Goal: Transaction & Acquisition: Obtain resource

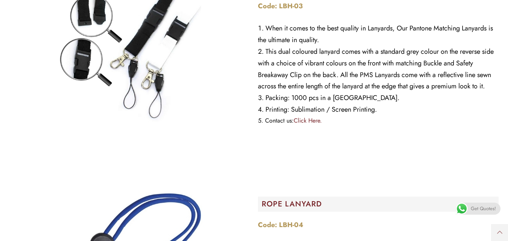
scroll to position [1881, 0]
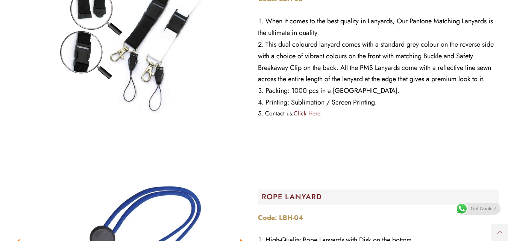
click at [304, 113] on link "Click Here." at bounding box center [308, 113] width 28 height 9
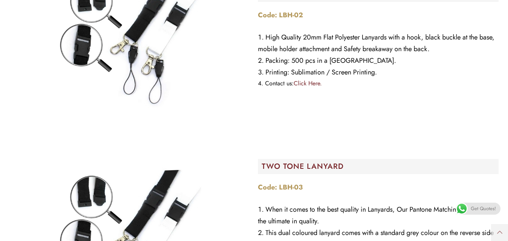
scroll to position [1222, 0]
click at [307, 82] on link "Click Here." at bounding box center [308, 83] width 28 height 9
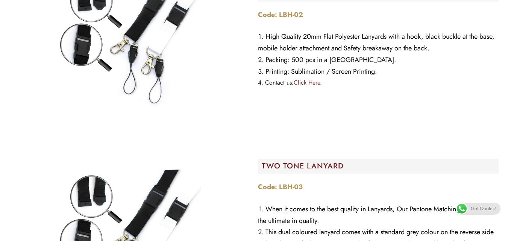
click at [480, 208] on span "Get Quotes!" at bounding box center [483, 209] width 25 height 12
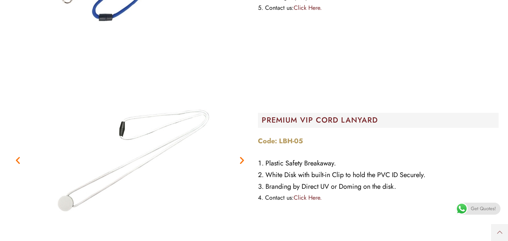
scroll to position [1369, 0]
